Goal: Information Seeking & Learning: Learn about a topic

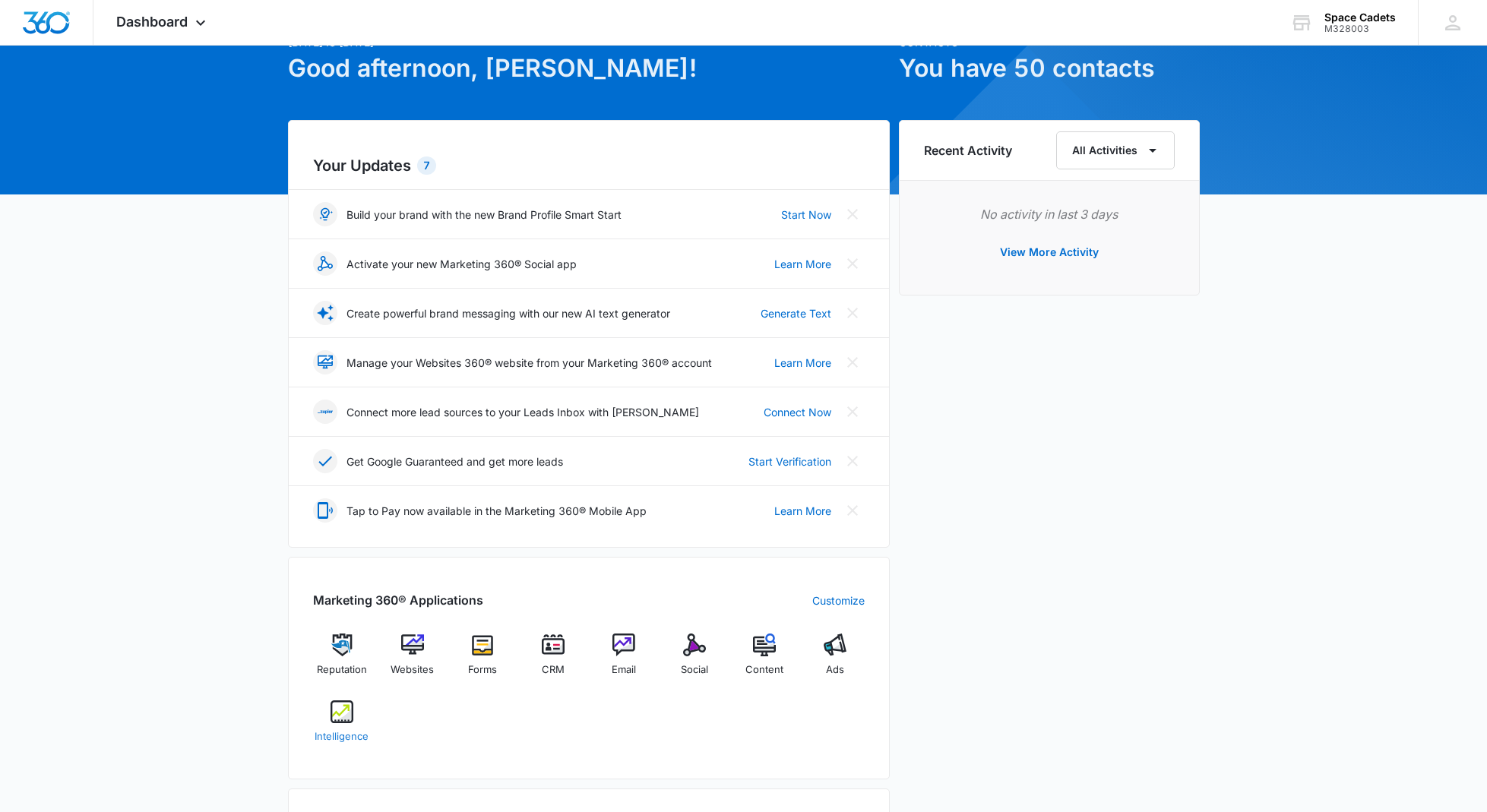
scroll to position [81, 0]
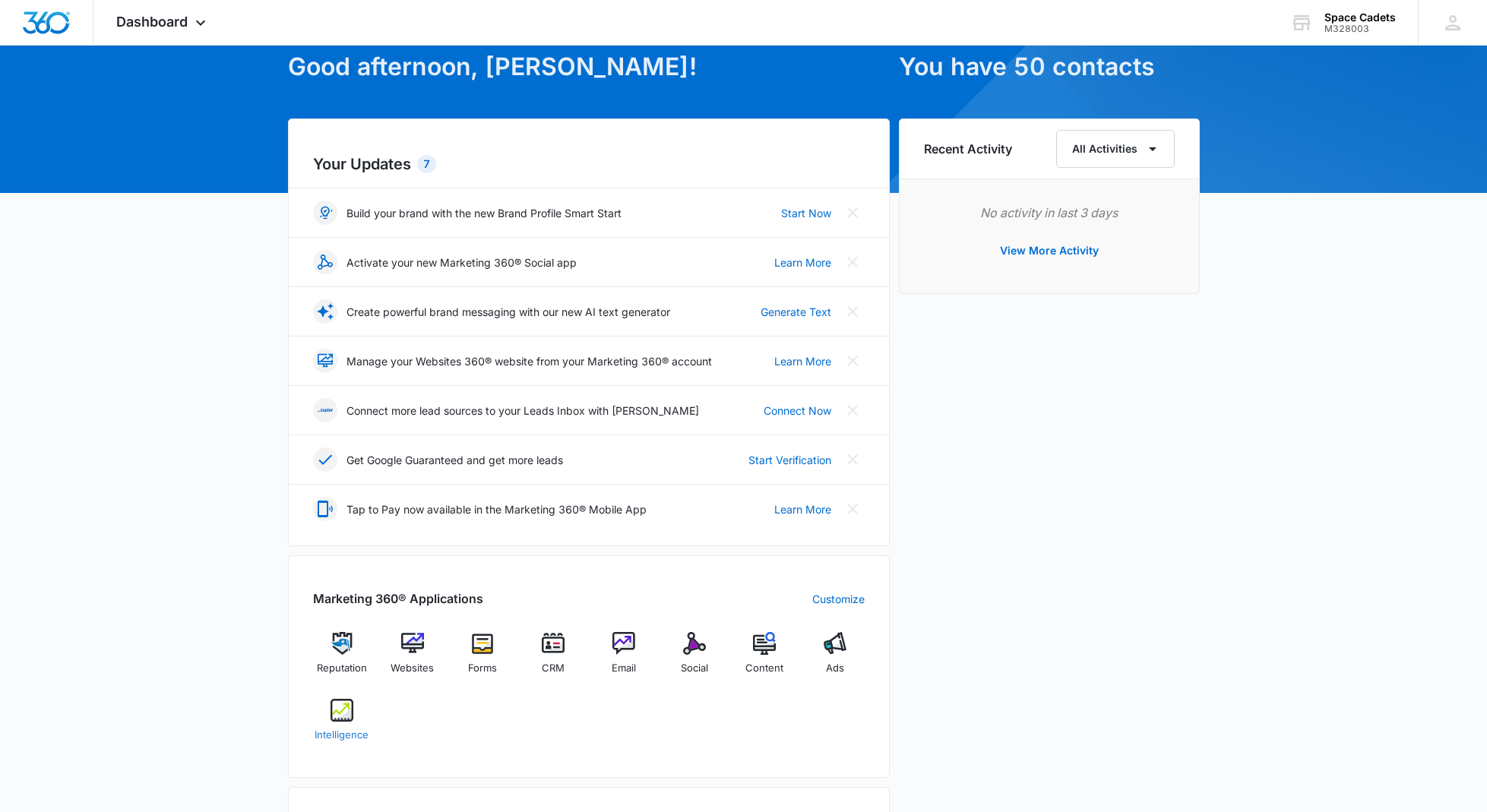
click at [339, 712] on img at bounding box center [342, 710] width 23 height 23
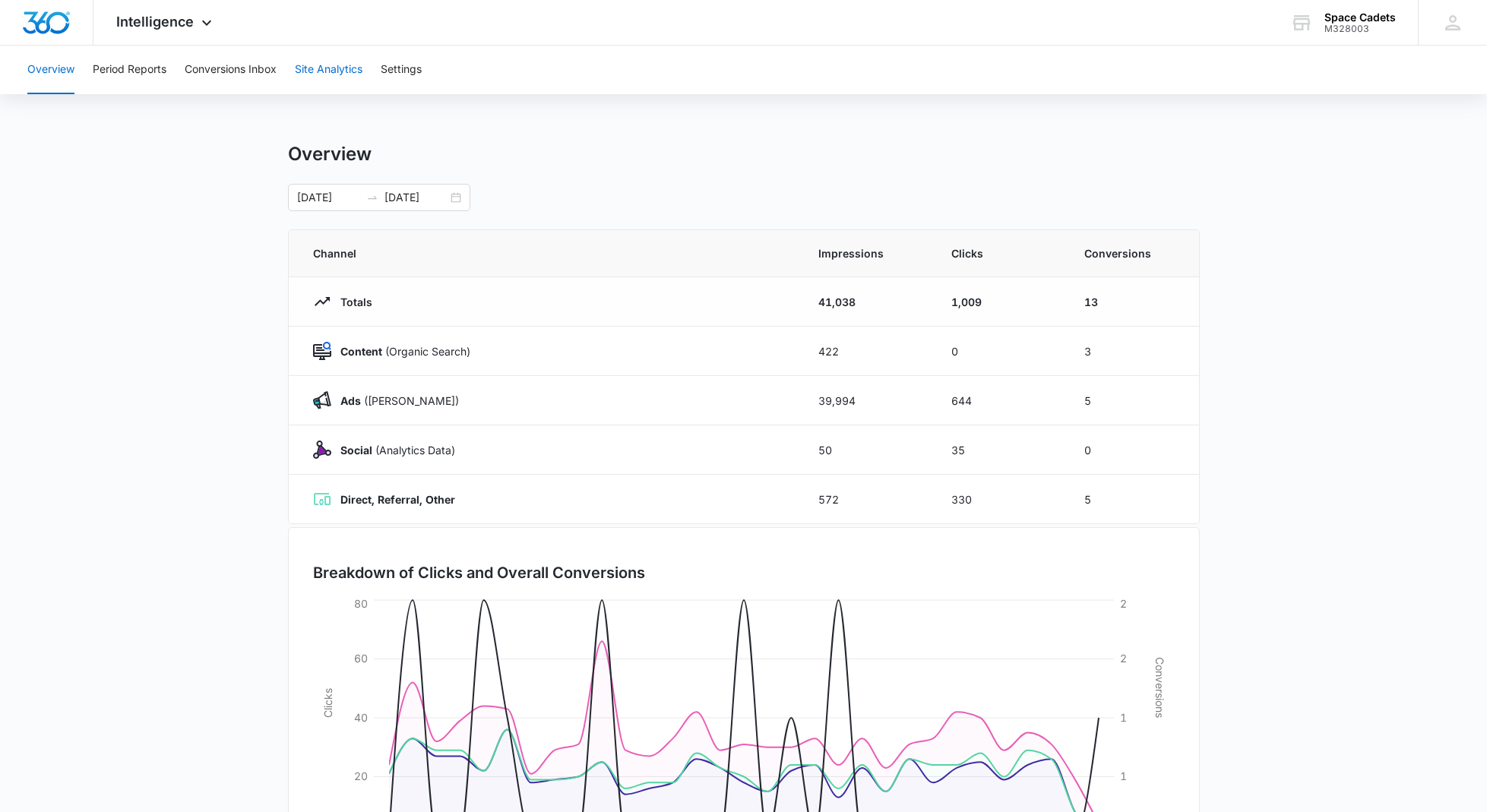
click at [348, 74] on button "Site Analytics" at bounding box center [329, 69] width 68 height 48
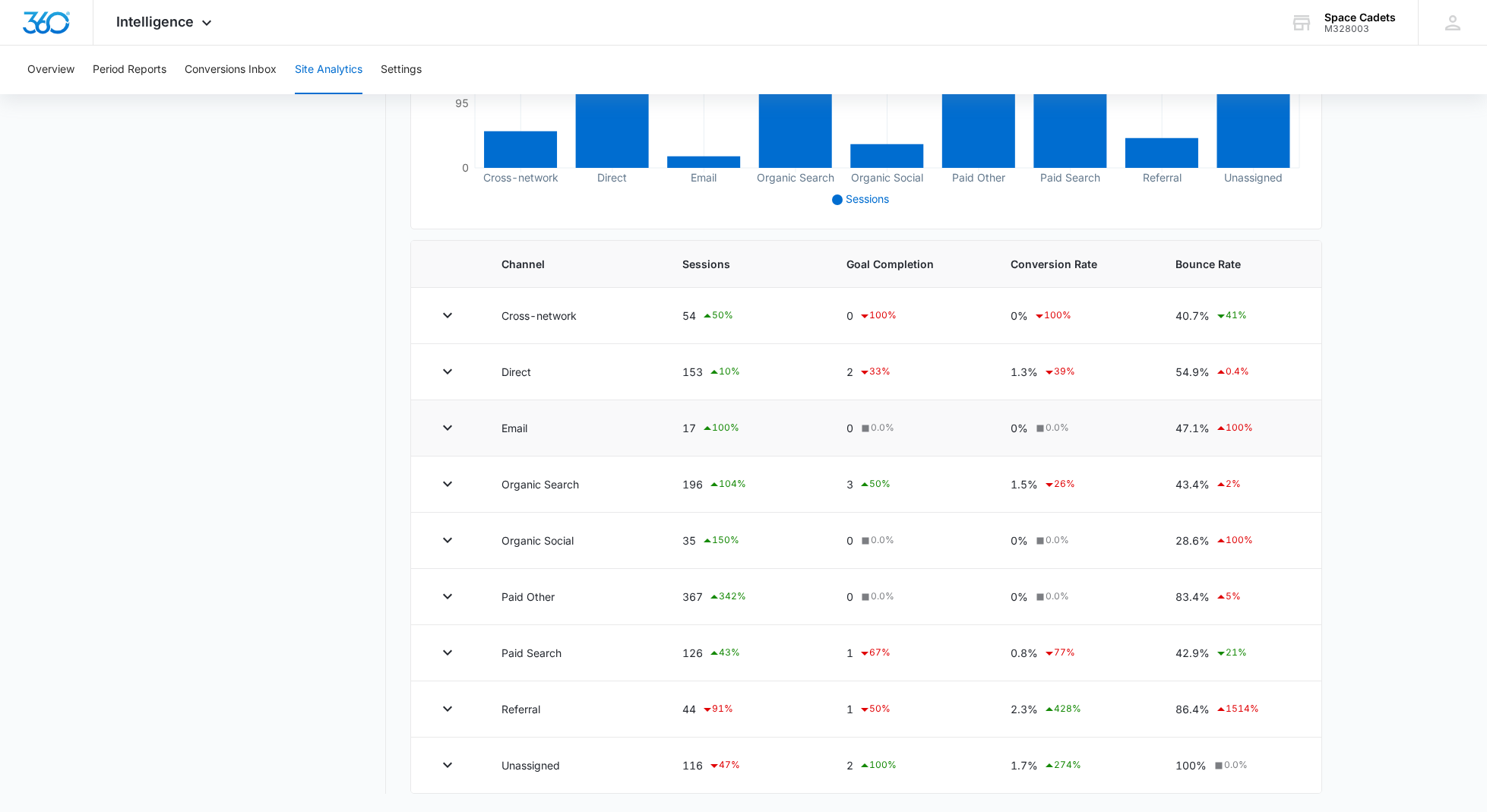
scroll to position [377, 0]
click at [446, 495] on button "button" at bounding box center [448, 484] width 25 height 25
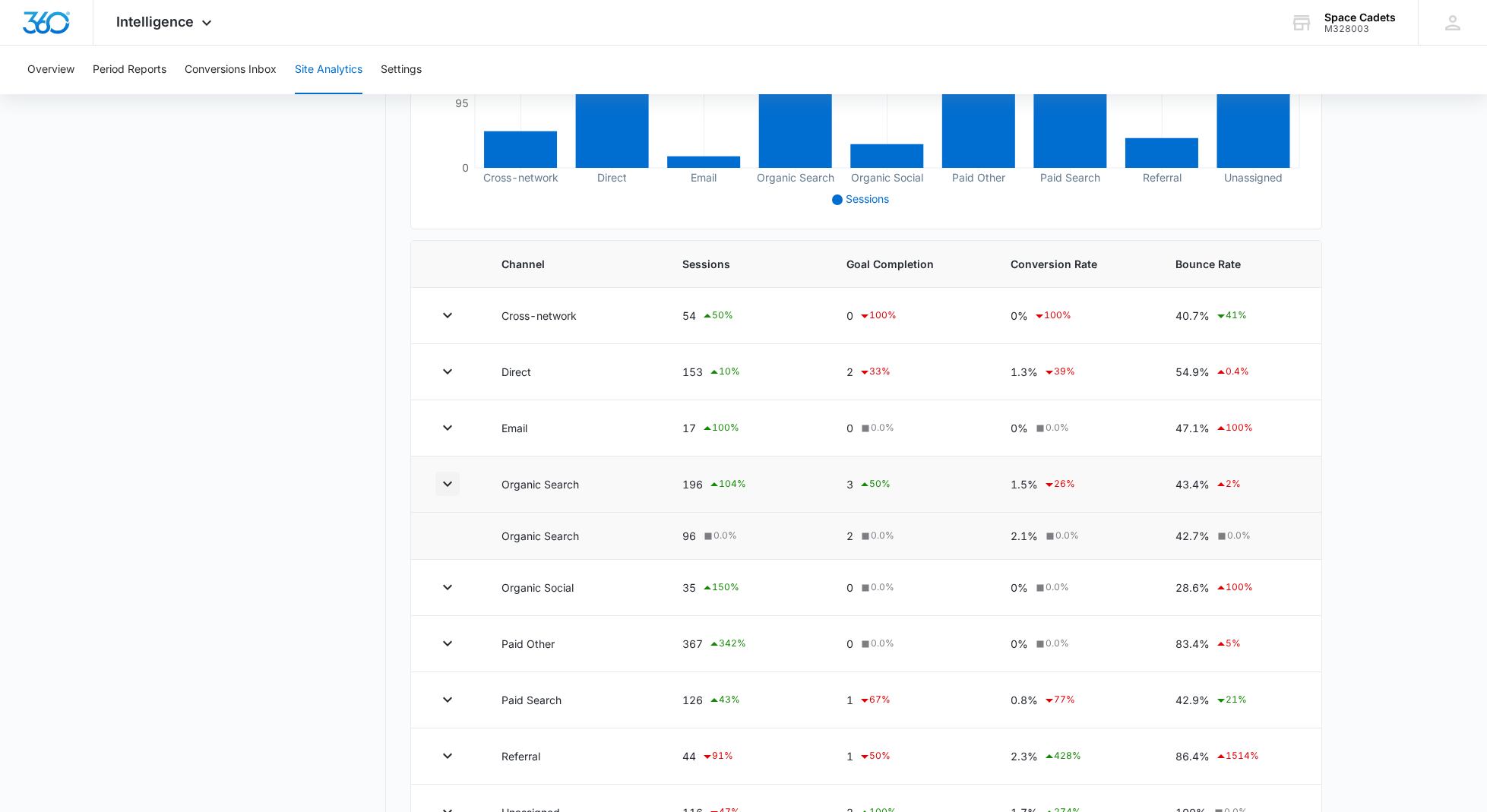
click at [447, 487] on icon "button" at bounding box center [448, 484] width 18 height 18
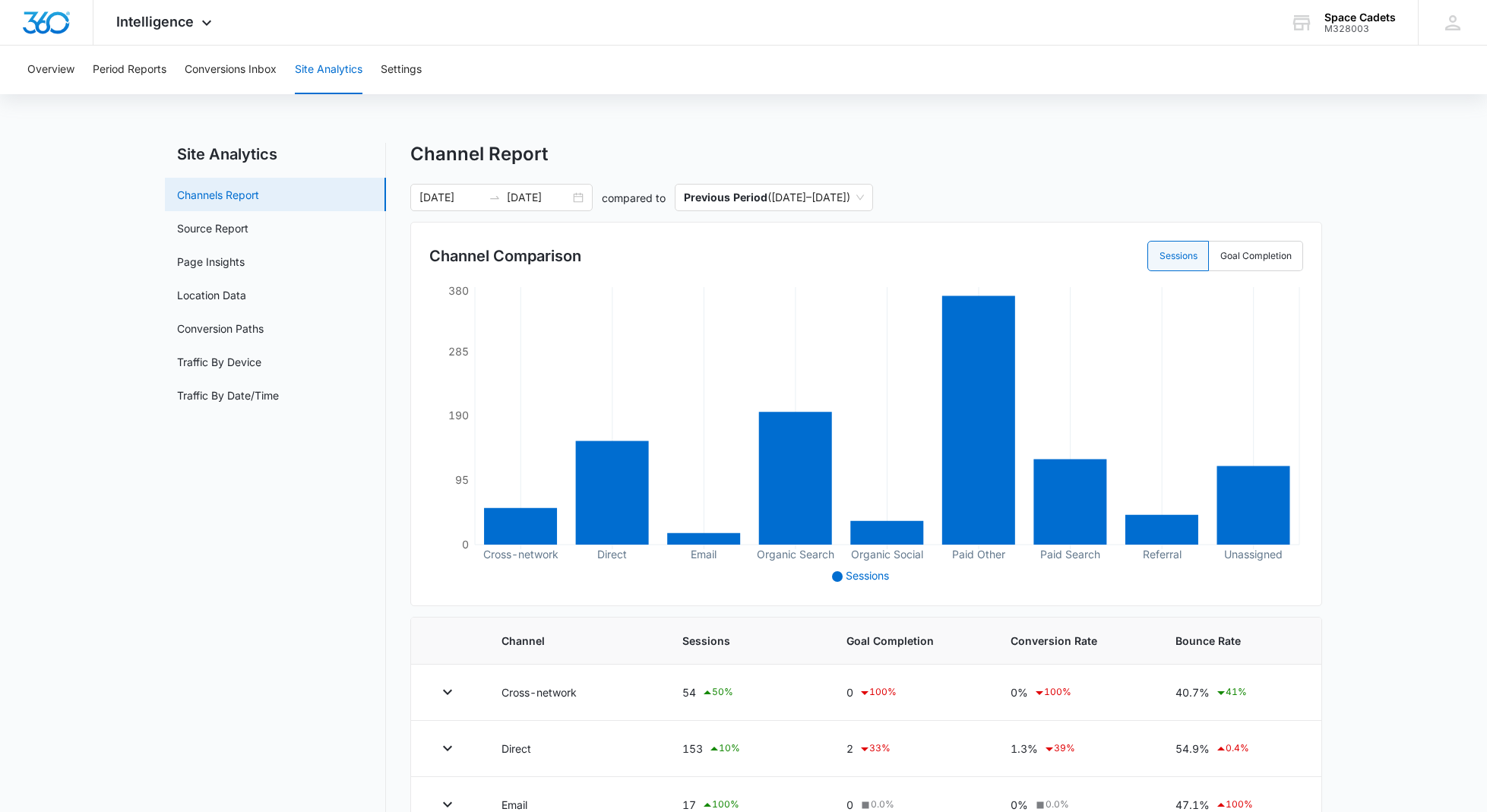
scroll to position [0, 0]
click at [217, 261] on link "Page Insights" at bounding box center [211, 262] width 68 height 16
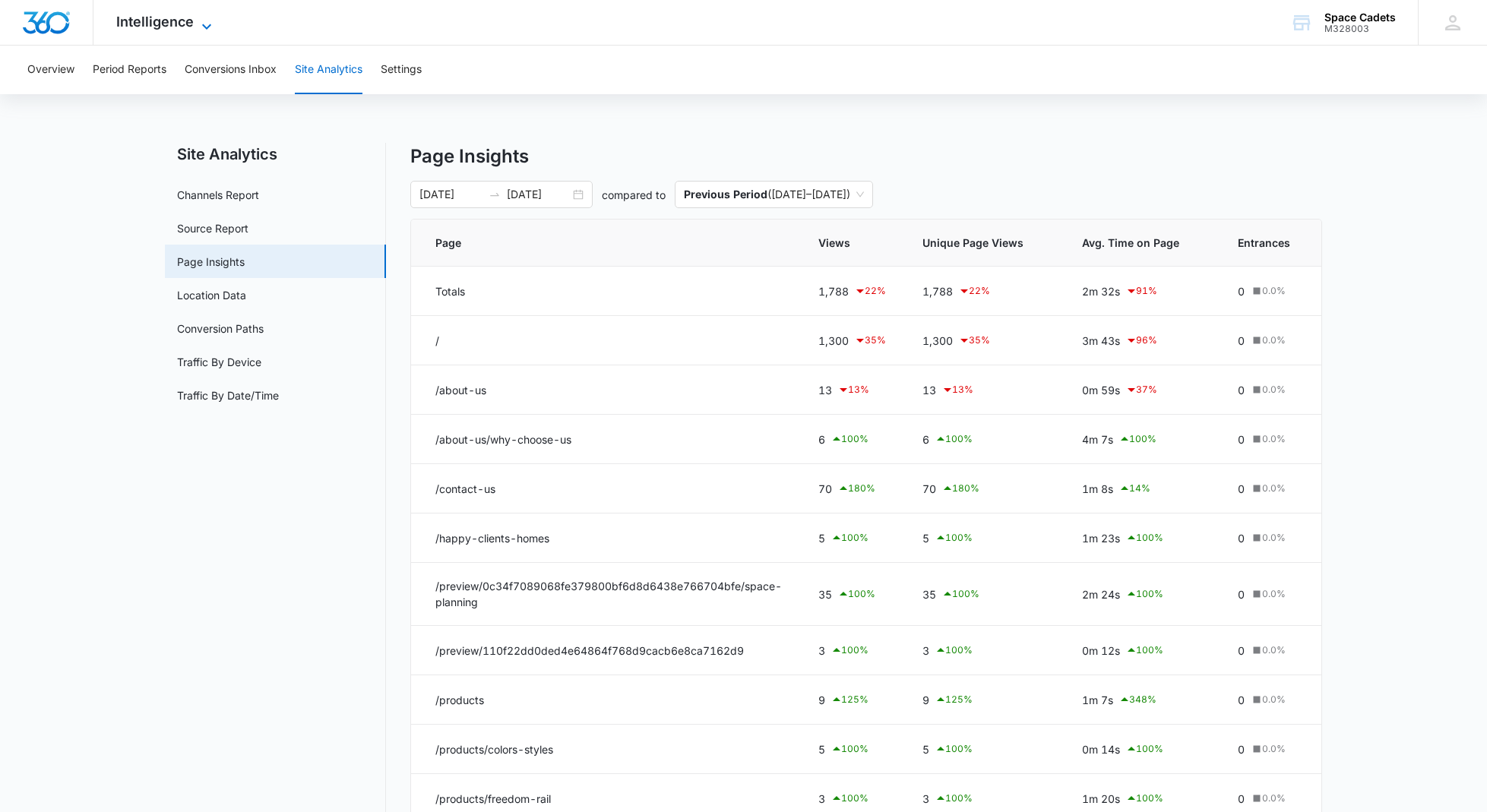
click at [202, 19] on icon at bounding box center [207, 27] width 18 height 18
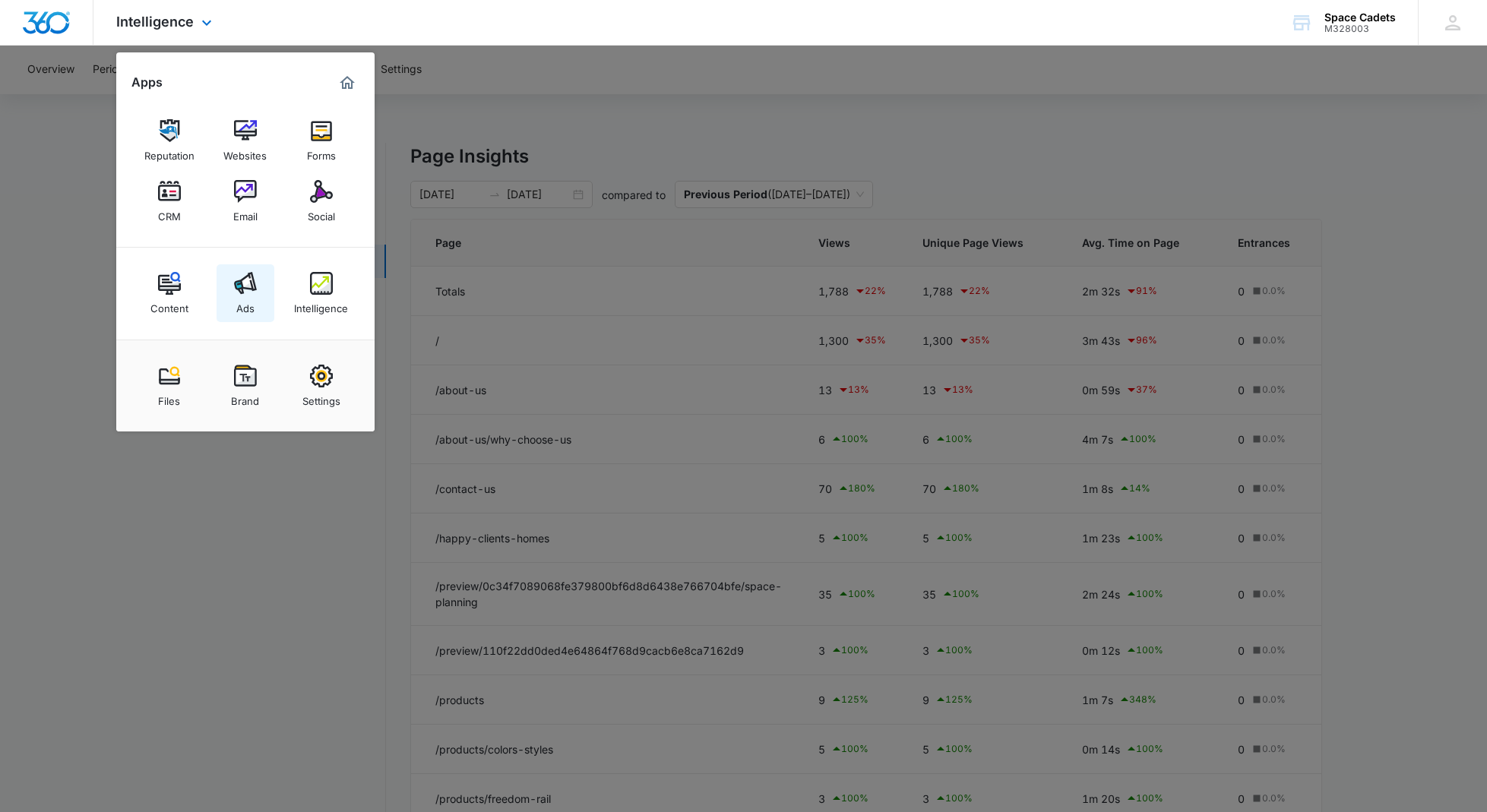
click at [250, 286] on img at bounding box center [246, 283] width 23 height 23
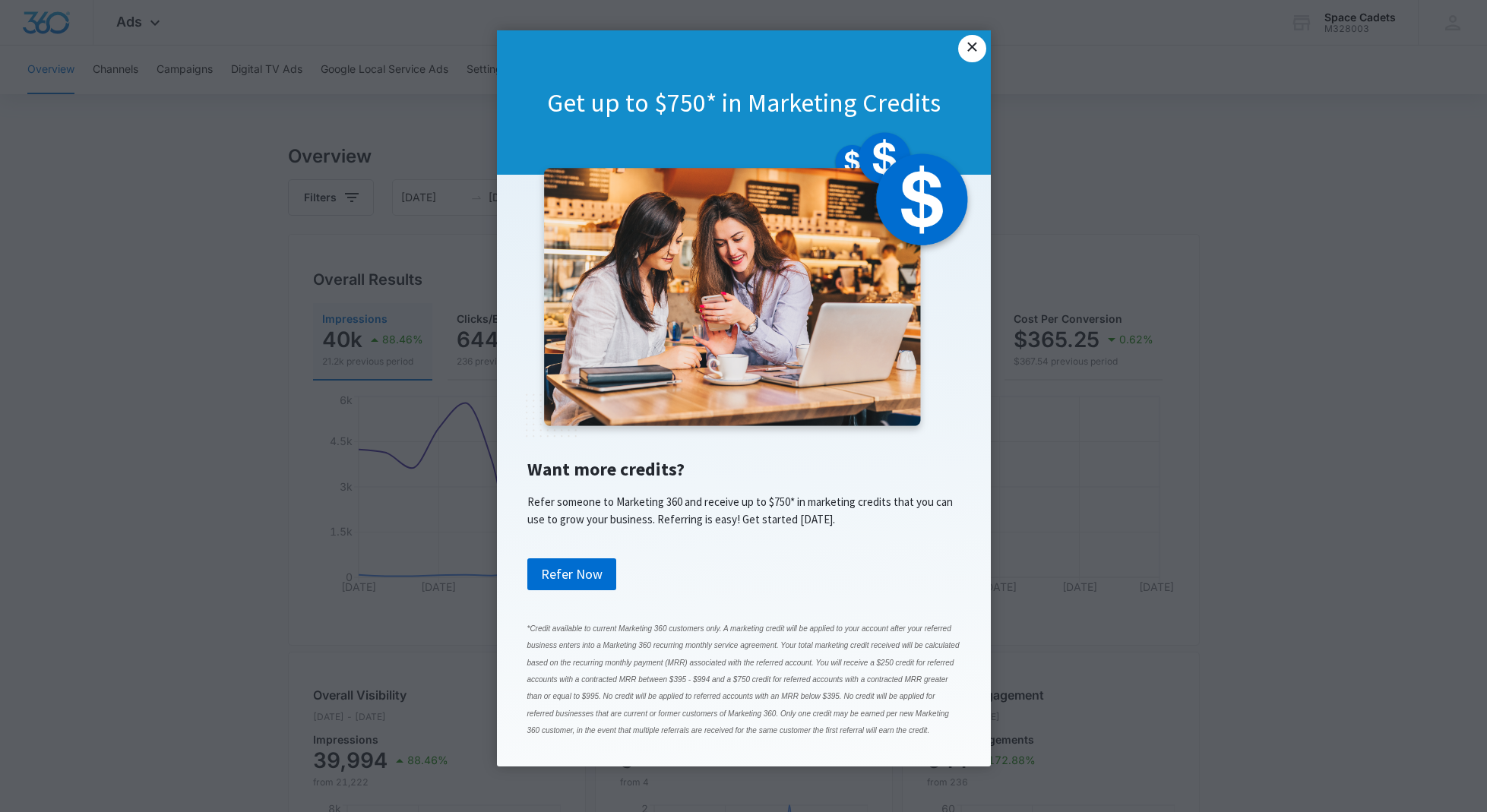
click at [976, 41] on link "×" at bounding box center [972, 49] width 28 height 28
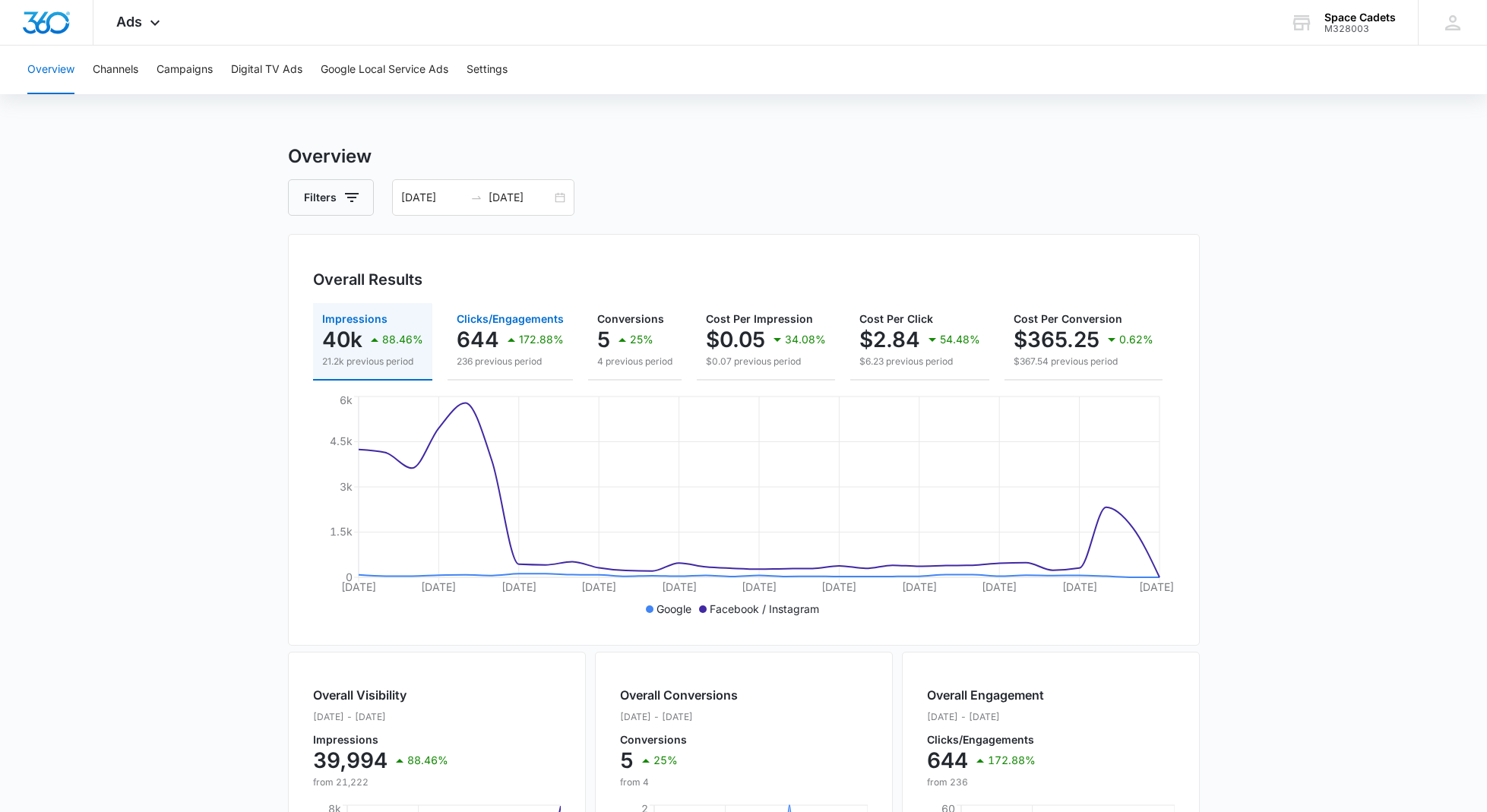
scroll to position [12, 0]
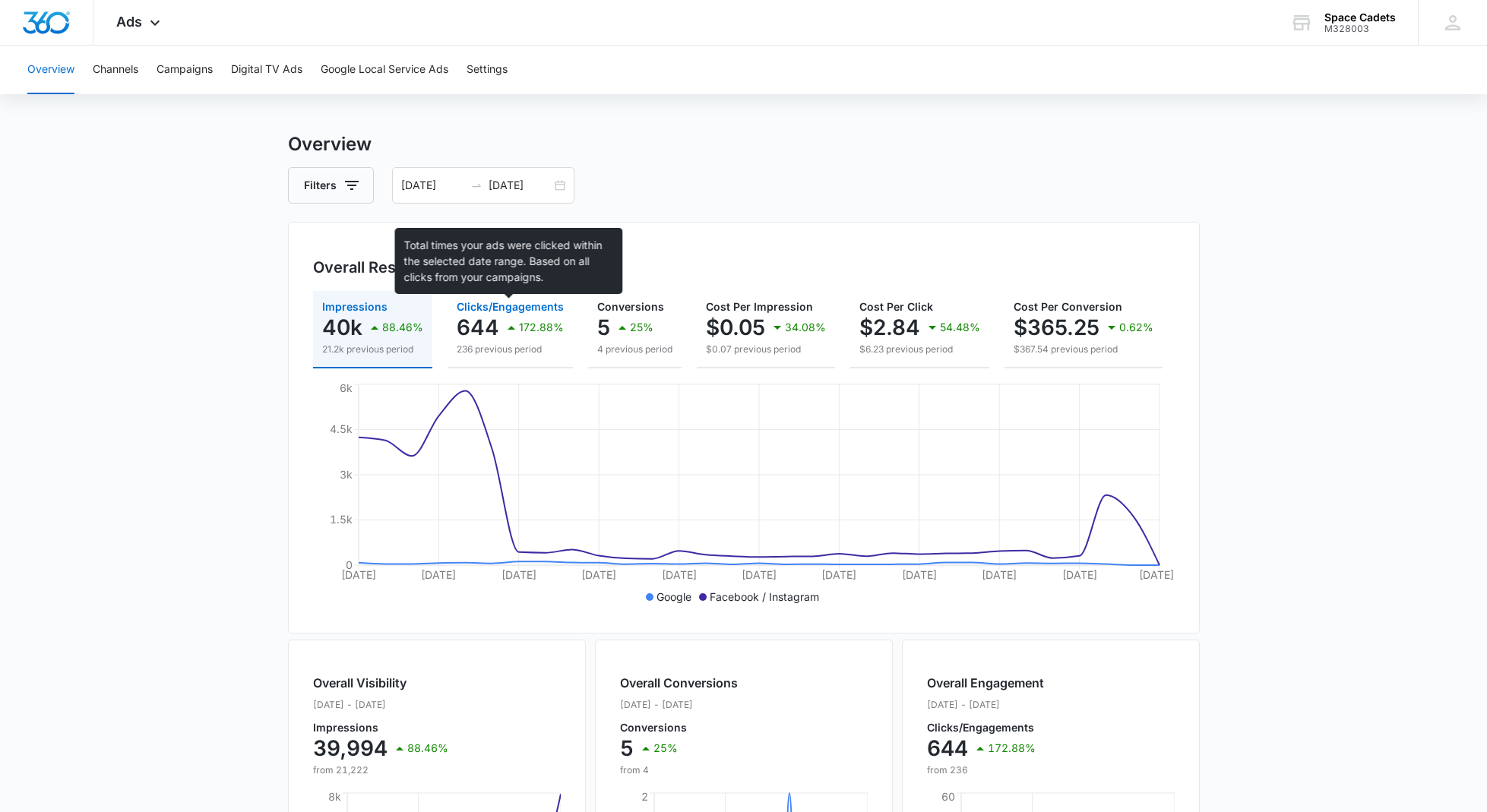
click at [519, 302] on span "Clicks/Engagements" at bounding box center [511, 306] width 107 height 13
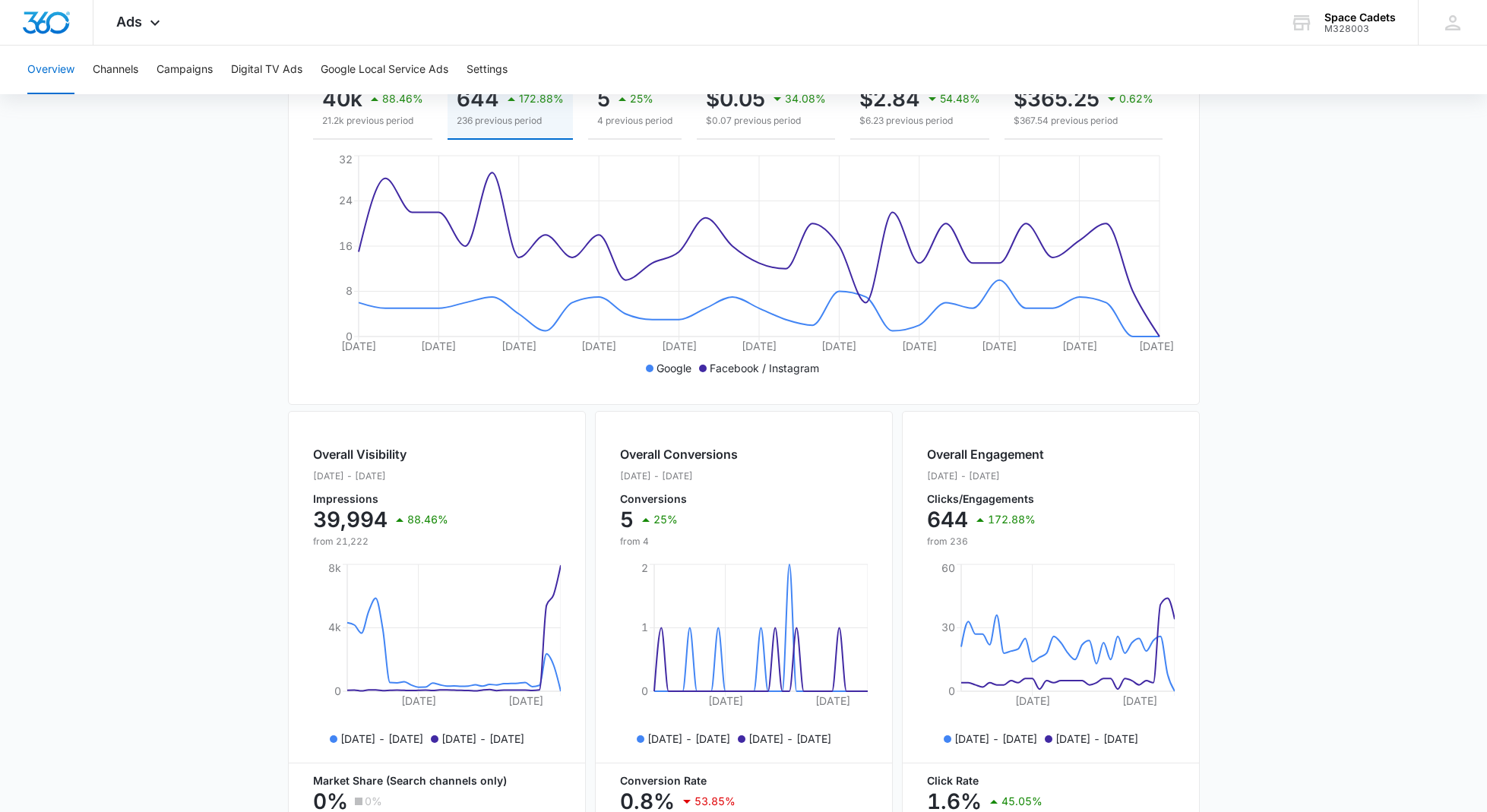
scroll to position [245, 0]
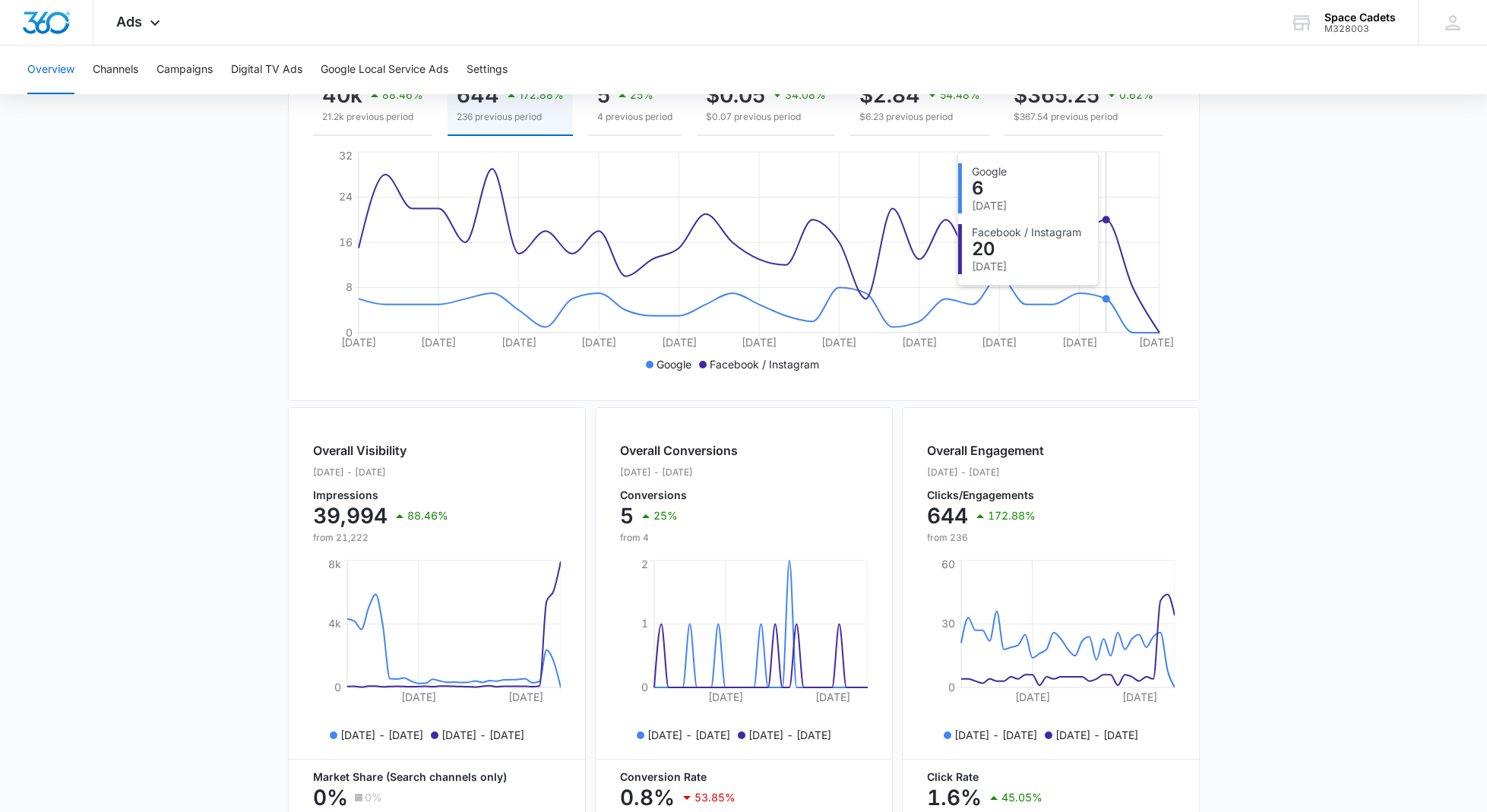
click at [1105, 282] on icon "[DATE] [DATE] [DATE] [DATE] [DATE] [DATE] [DATE] [DATE] [DATE] Aug [DATE] 0 8 1…" at bounding box center [744, 262] width 861 height 228
click at [1105, 221] on circle at bounding box center [1105, 220] width 6 height 6
click at [1052, 210] on icon "[DATE] [DATE] [DATE] [DATE] [DATE] [DATE] [DATE] [DATE] [DATE] Aug [DATE] 0 8 1…" at bounding box center [744, 262] width 861 height 228
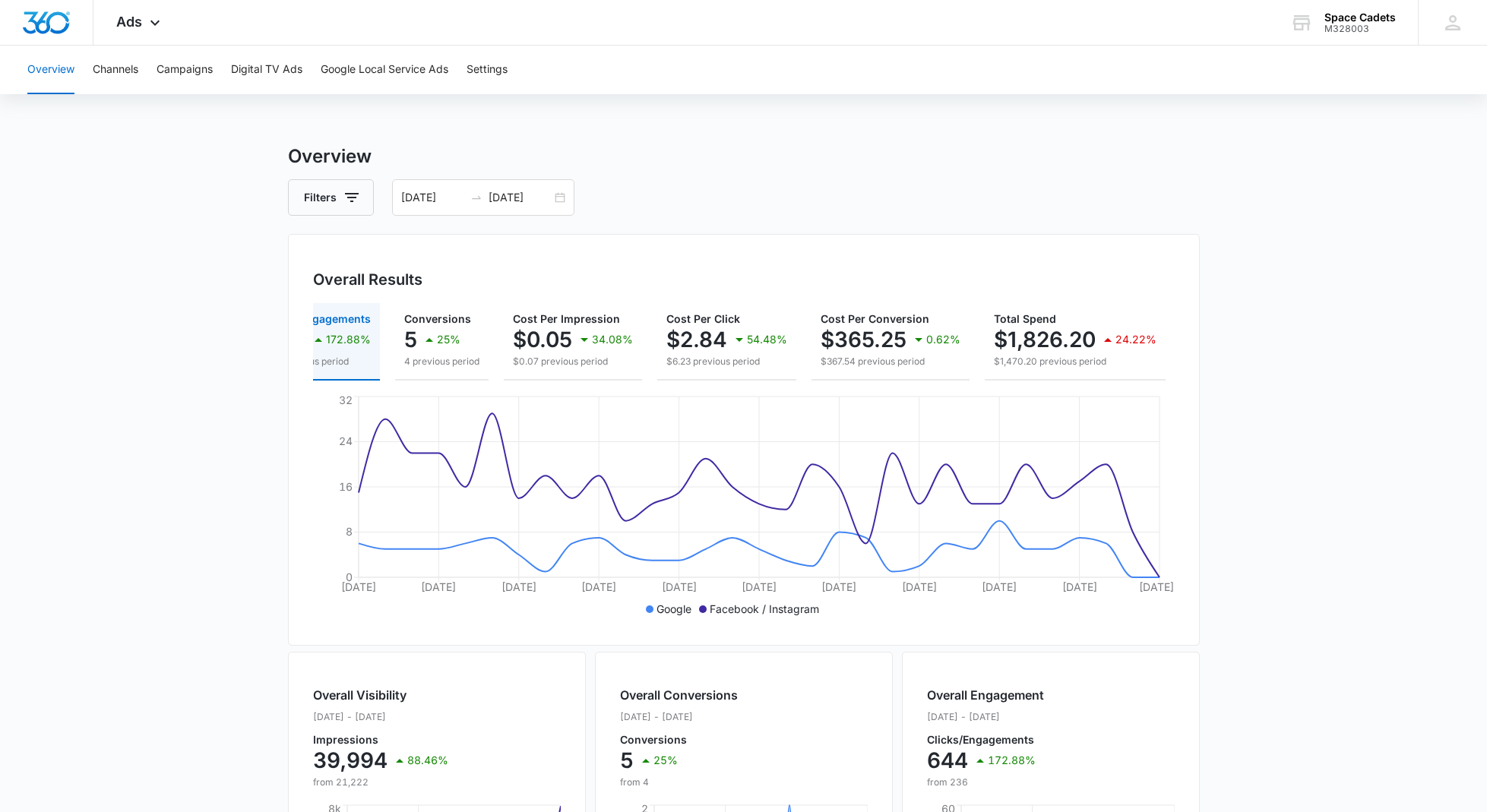
scroll to position [0, 0]
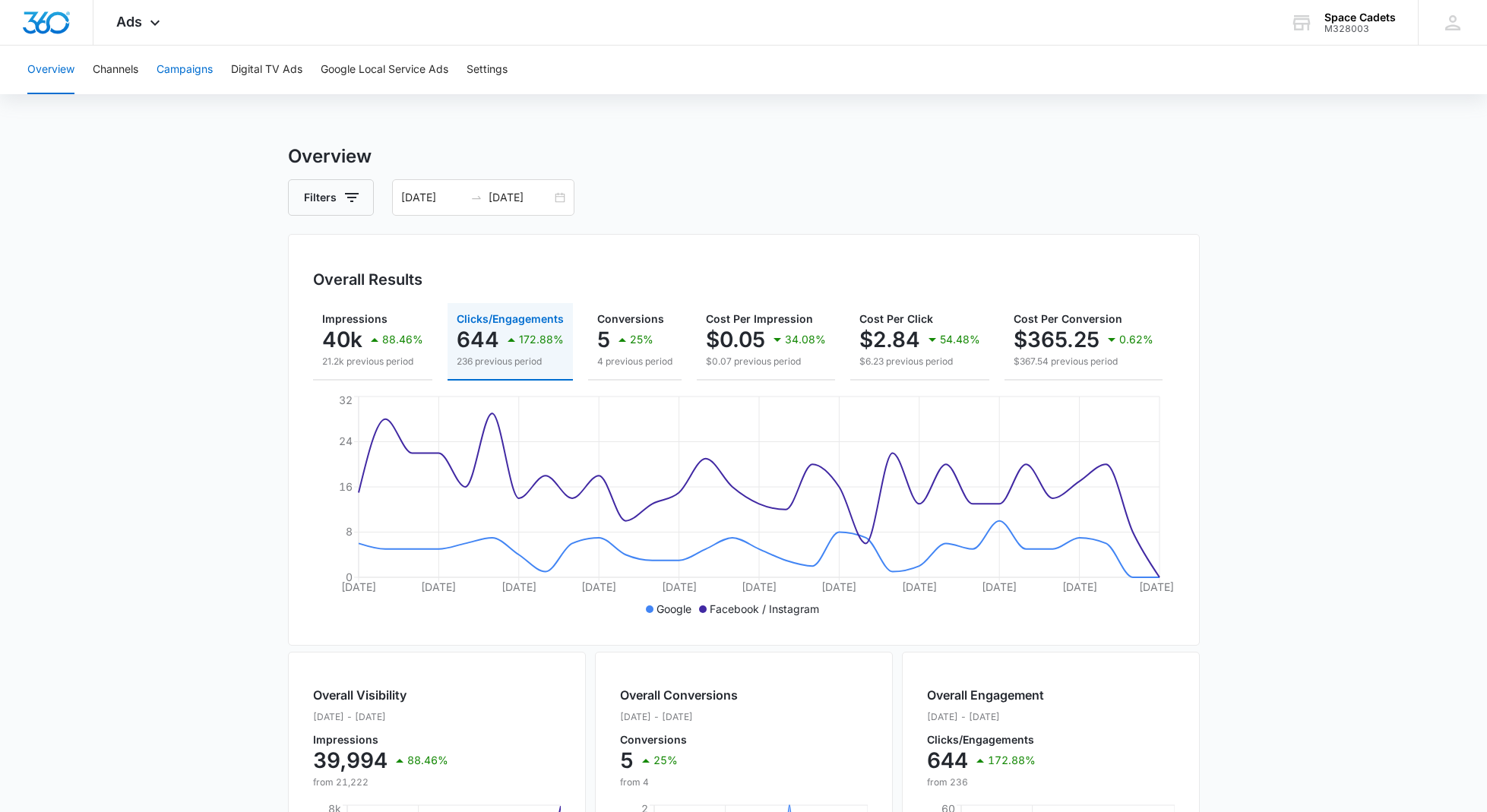
click at [190, 65] on button "Campaigns" at bounding box center [184, 69] width 56 height 48
